Goal: Task Accomplishment & Management: Manage account settings

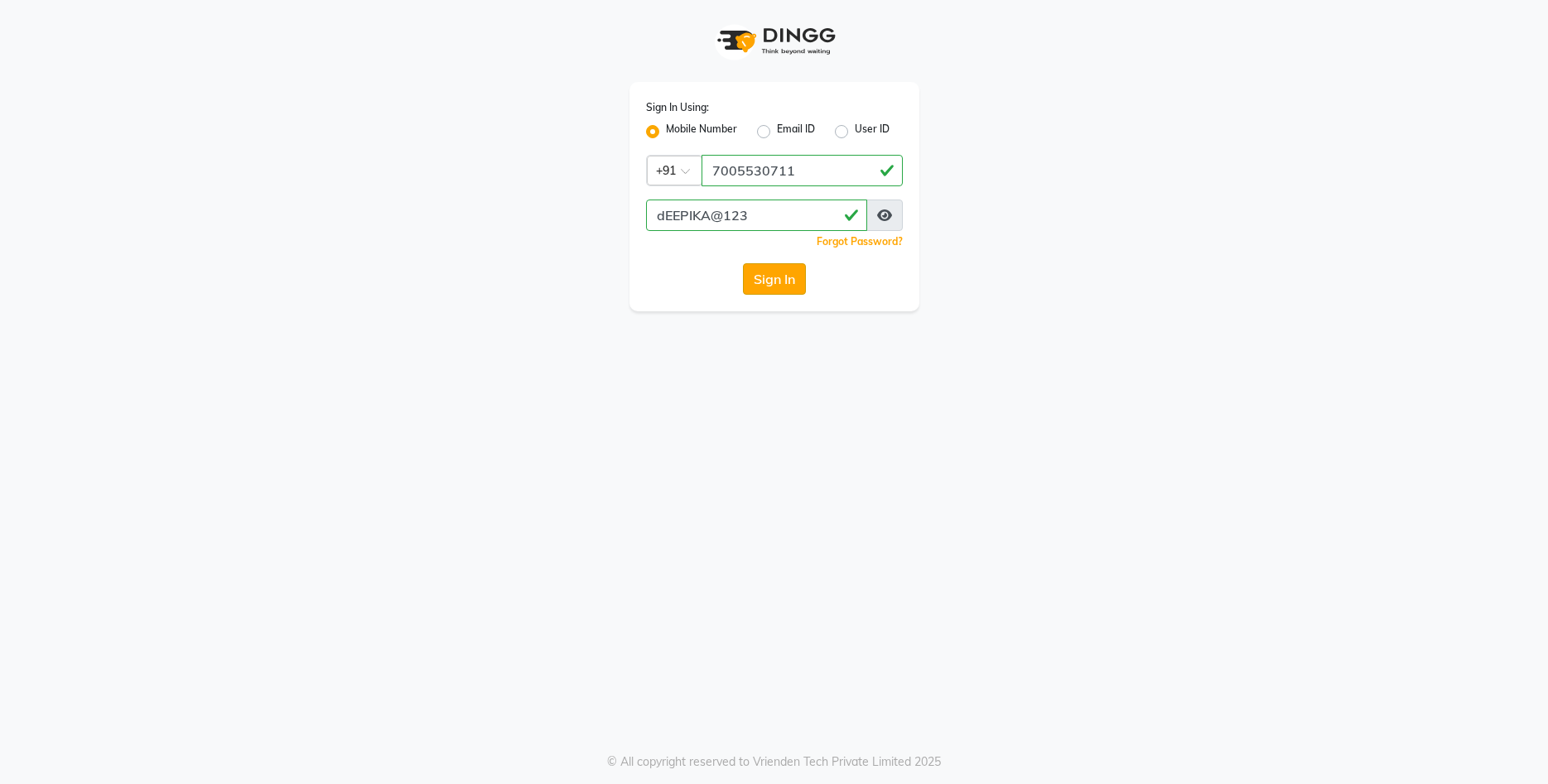
type input "dEEPIKA@123"
click at [765, 283] on button "Sign In" at bounding box center [774, 279] width 63 height 31
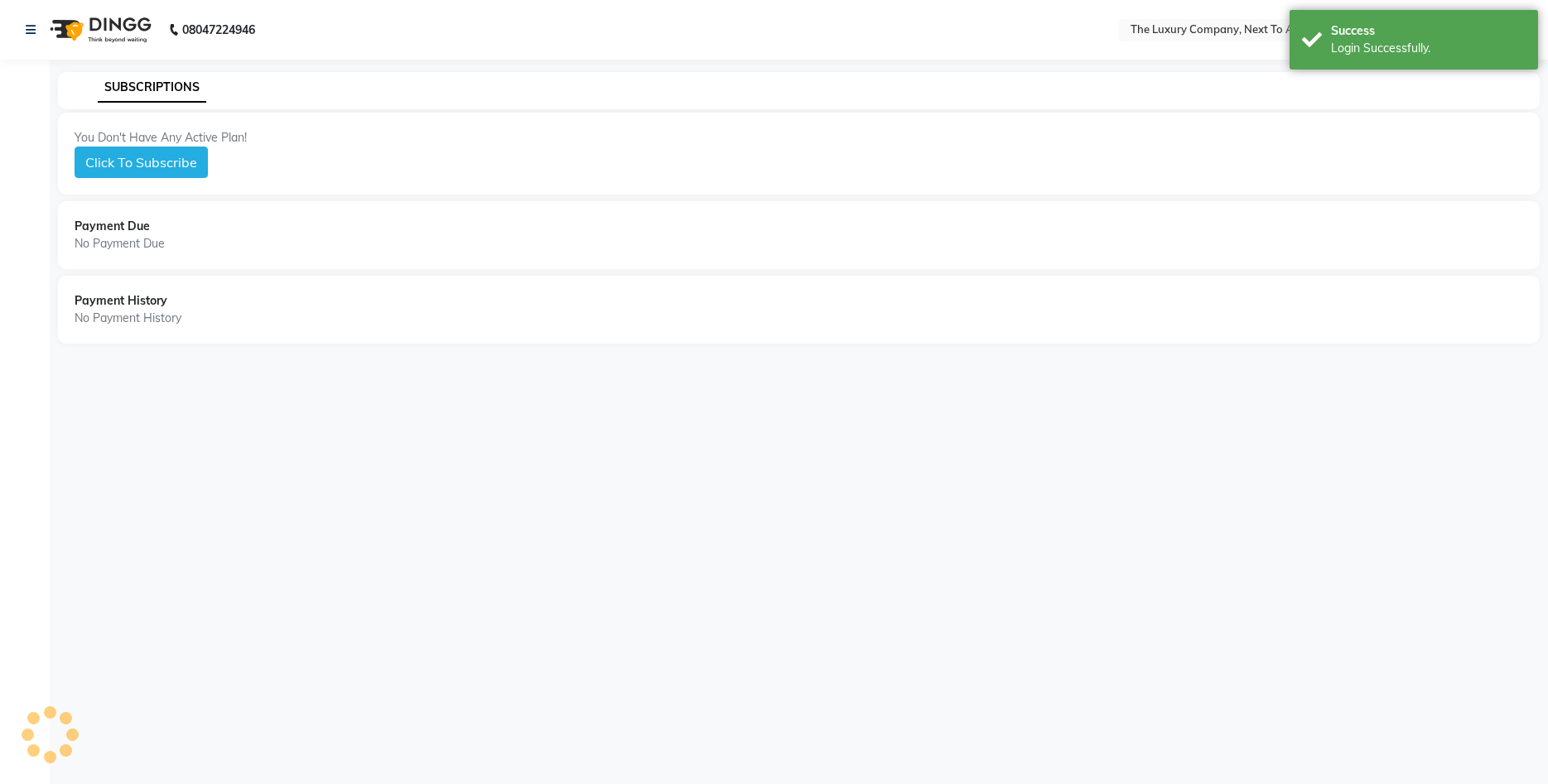
select select "en"
